Goal: Book appointment/travel/reservation

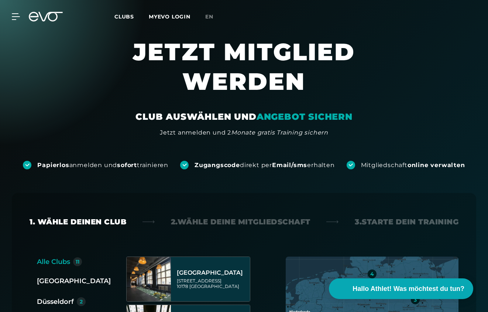
click at [439, 99] on section "JETZT MITGLIED WERDEN CLUB AUSWÄHLEN UND ANGEBOT SICHERN Jetzt anmelden und 2 M…" at bounding box center [244, 87] width 488 height 100
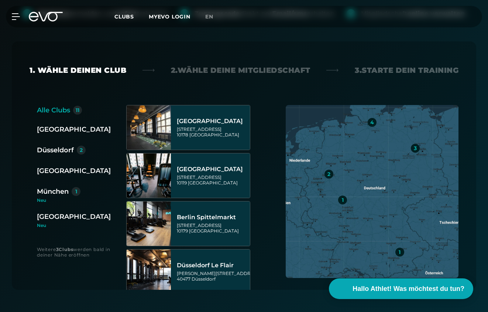
scroll to position [162, 0]
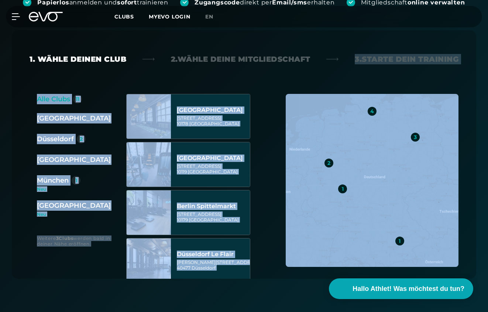
drag, startPoint x: 487, startPoint y: 87, endPoint x: 482, endPoint y: 43, distance: 44.6
click at [482, 43] on div "1. Wähle deinen Club 2. Wähle deine Mitgliedschaft 3. Starte dein Training Alle…" at bounding box center [244, 154] width 488 height 295
click at [361, 37] on div "1. Wähle deinen Club 2. Wähle deine Mitgliedschaft 3. Starte dein Training Alle…" at bounding box center [244, 154] width 464 height 248
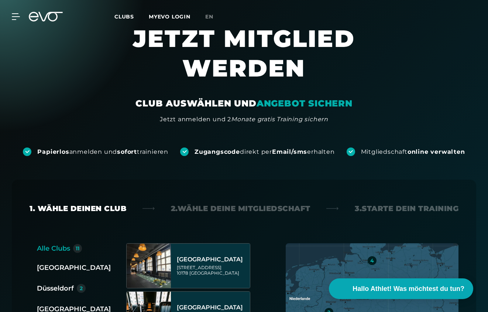
scroll to position [0, 0]
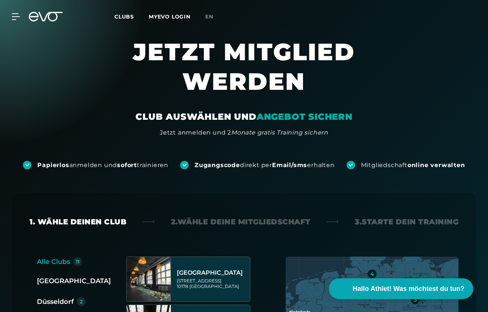
click at [43, 19] on icon at bounding box center [46, 17] width 34 height 10
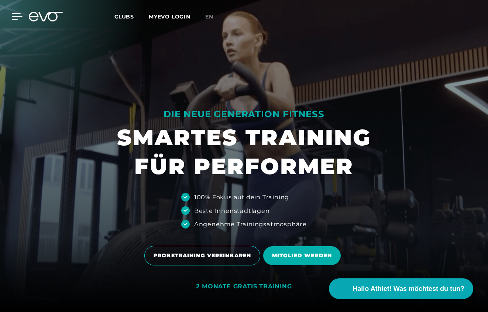
click at [11, 17] on div at bounding box center [11, 16] width 22 height 7
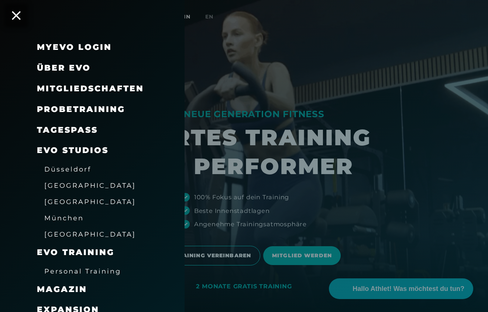
click at [63, 110] on span "Probetraining" at bounding box center [81, 109] width 88 height 10
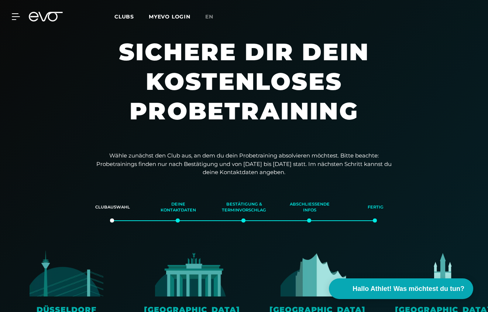
click at [467, 71] on section "Sichere dir dein kostenloses Probetraining" at bounding box center [244, 88] width 488 height 103
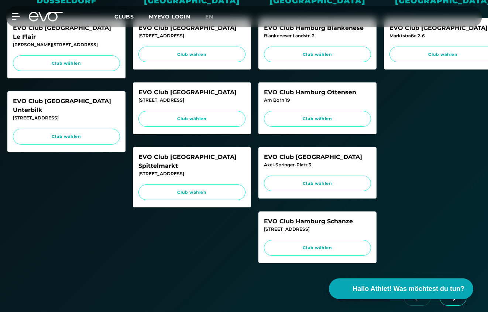
scroll to position [310, 0]
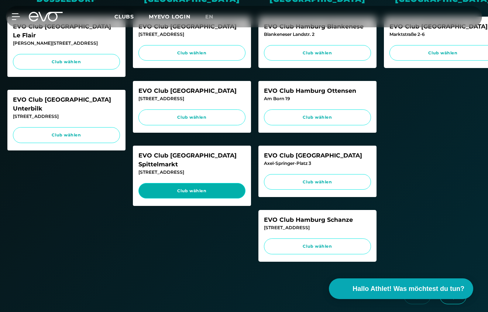
click at [195, 188] on span "Club wählen" at bounding box center [191, 191] width 93 height 6
